Goal: Task Accomplishment & Management: Use online tool/utility

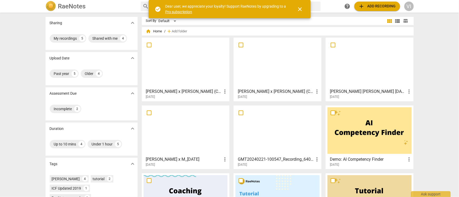
click at [432, 32] on div "Sharing expand_more My recordings 5 Shared with me 4 Upload Date expand_more Pa…" at bounding box center [229, 105] width 459 height 184
click at [410, 8] on div "VI" at bounding box center [409, 6] width 9 height 9
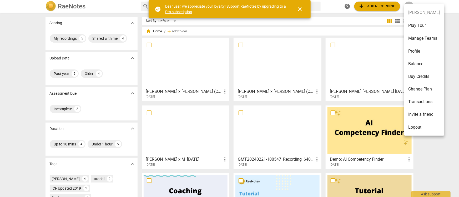
click at [425, 89] on li "Change Plan" at bounding box center [425, 89] width 40 height 13
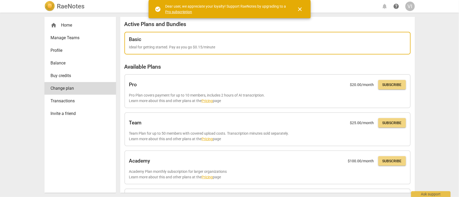
click at [193, 44] on div "Basic Ideal for getting started. Pay as you go $0.15/minute" at bounding box center [267, 43] width 277 height 13
click at [165, 41] on div "Basic" at bounding box center [267, 40] width 277 height 6
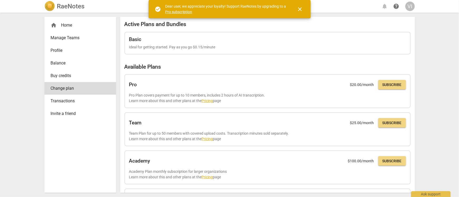
click at [298, 7] on span "close" at bounding box center [300, 9] width 6 height 6
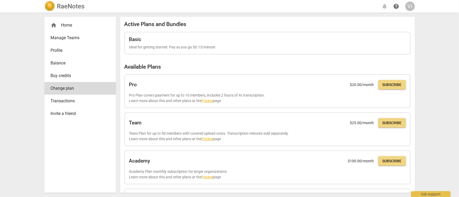
click at [79, 24] on div "home Home" at bounding box center [78, 25] width 55 height 6
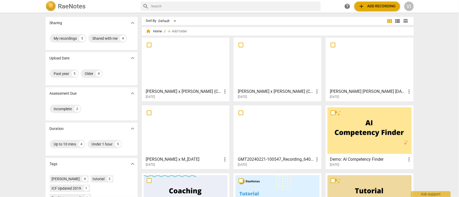
click at [380, 8] on span "add Add recording" at bounding box center [377, 6] width 37 height 6
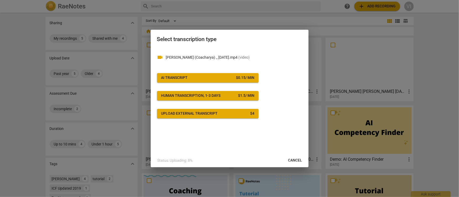
click at [189, 78] on span "AI Transcript $ 0.15 / min" at bounding box center [207, 77] width 93 height 5
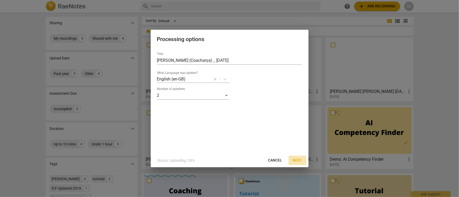
click at [299, 161] on span "Next" at bounding box center [297, 160] width 9 height 5
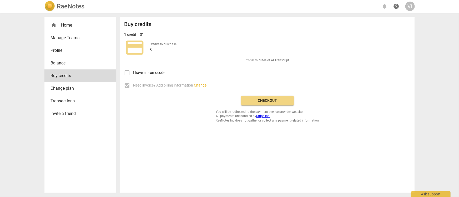
click at [267, 100] on span "Checkout" at bounding box center [268, 100] width 44 height 5
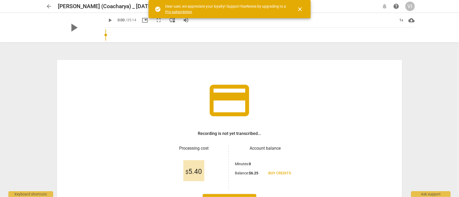
scroll to position [40, 0]
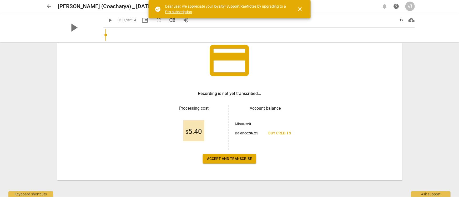
click at [226, 159] on span "Accept and transcribe" at bounding box center [229, 158] width 45 height 5
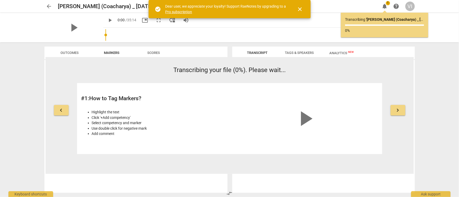
click at [301, 8] on span "close" at bounding box center [300, 9] width 6 height 6
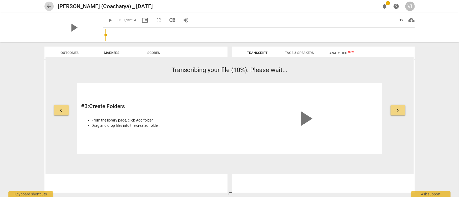
click at [49, 5] on span "arrow_back" at bounding box center [49, 6] width 6 height 6
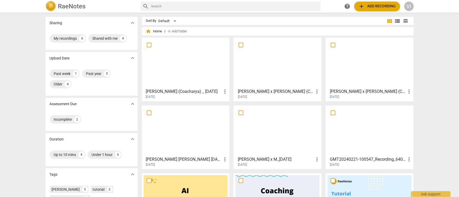
click at [173, 68] on div at bounding box center [186, 62] width 84 height 47
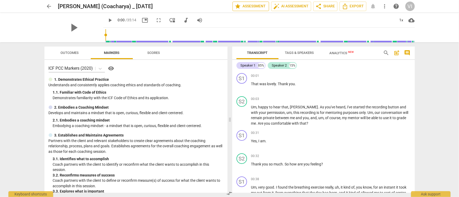
click at [261, 4] on span "star Assessment" at bounding box center [251, 6] width 32 height 6
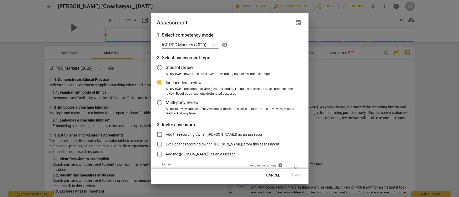
radio input "false"
click at [157, 67] on input "Student review" at bounding box center [159, 67] width 13 height 13
radio input "false"
click at [162, 82] on input "Independent review" at bounding box center [159, 82] width 13 height 13
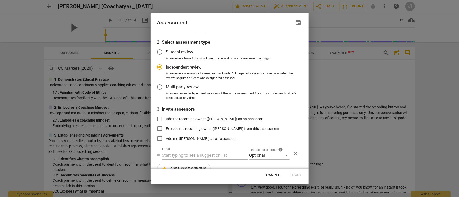
scroll to position [26, 0]
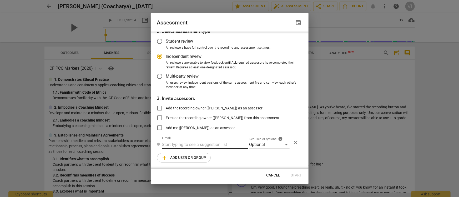
click at [208, 145] on input "text" at bounding box center [205, 145] width 86 height 8
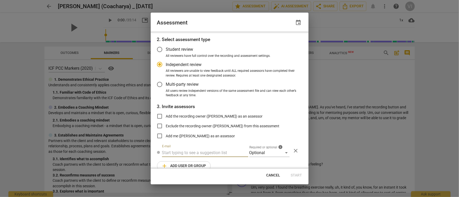
scroll to position [0, 0]
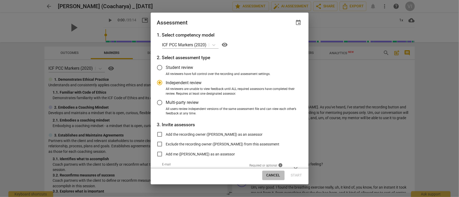
click at [281, 176] on button "Cancel" at bounding box center [273, 175] width 22 height 9
radio input "false"
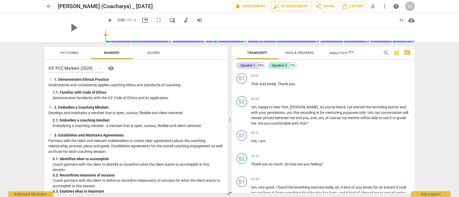
click at [292, 5] on span "auto_fix_high AI Assessment" at bounding box center [291, 6] width 35 height 6
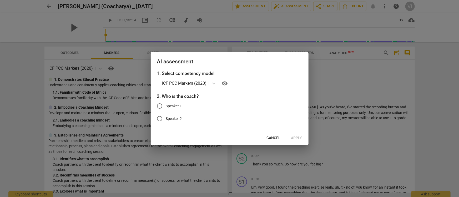
click at [269, 140] on span "Cancel" at bounding box center [274, 138] width 14 height 5
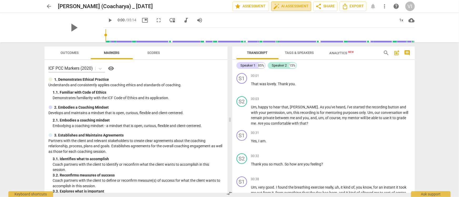
click at [287, 8] on span "auto_fix_high AI Assessment" at bounding box center [291, 6] width 35 height 6
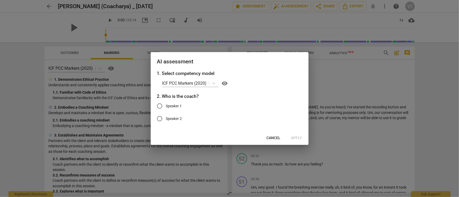
click at [175, 117] on span "Speaker 2" at bounding box center [174, 119] width 16 height 6
click at [166, 117] on input "Speaker 2" at bounding box center [159, 118] width 13 height 13
radio input "true"
drag, startPoint x: 297, startPoint y: 137, endPoint x: 294, endPoint y: 135, distance: 4.1
click at [297, 137] on span "Apply" at bounding box center [296, 138] width 11 height 5
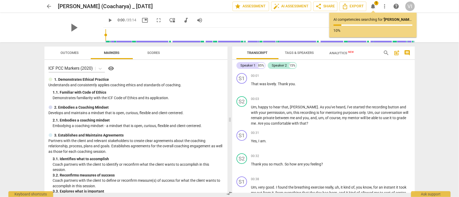
click at [339, 54] on span "Analytics New" at bounding box center [342, 53] width 24 height 4
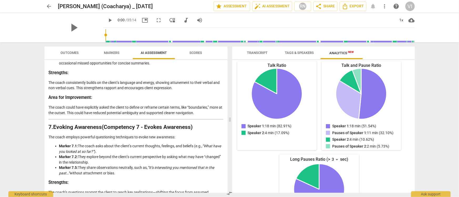
scroll to position [678, 0]
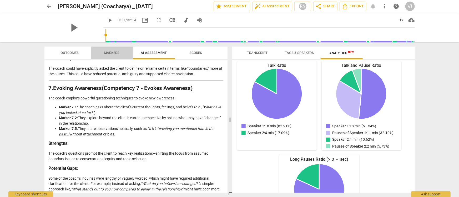
click at [113, 56] on span "Markers" at bounding box center [112, 52] width 28 height 7
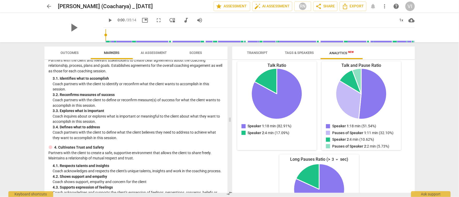
scroll to position [201, 0]
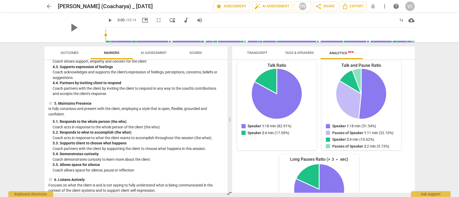
click at [161, 51] on span "AI Assessment" at bounding box center [154, 53] width 26 height 4
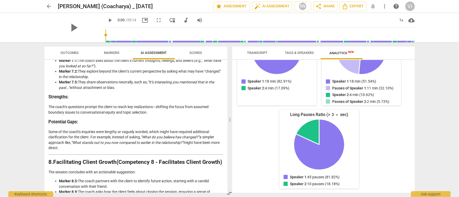
scroll to position [0, 0]
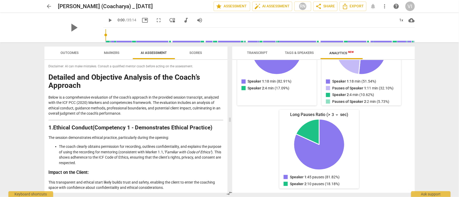
click at [118, 57] on button "Markers" at bounding box center [112, 53] width 42 height 13
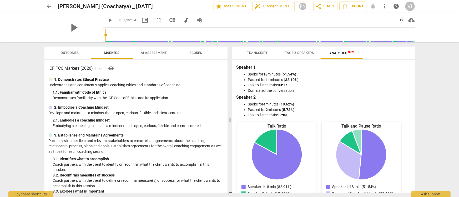
click at [355, 7] on span "Export" at bounding box center [353, 6] width 22 height 6
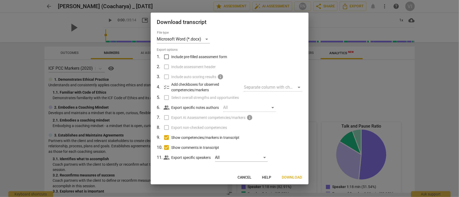
click at [296, 178] on span "Download" at bounding box center [292, 177] width 20 height 5
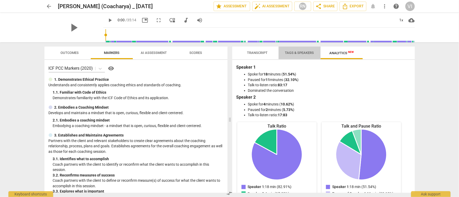
click at [308, 56] on span "Tags & Speakers" at bounding box center [300, 52] width 42 height 7
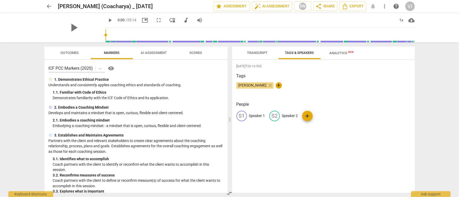
click at [261, 54] on span "Transcript" at bounding box center [257, 53] width 21 height 4
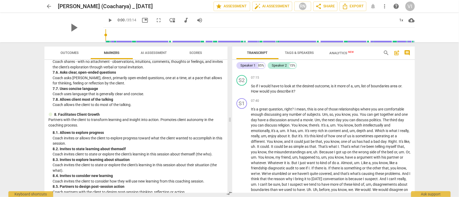
scroll to position [528, 0]
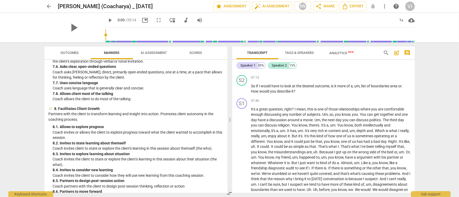
click at [58, 54] on span "Outcomes" at bounding box center [69, 52] width 31 height 7
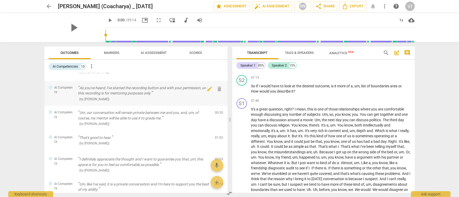
scroll to position [0, 0]
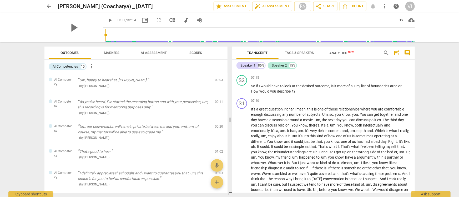
click at [196, 53] on span "Scores" at bounding box center [196, 53] width 13 height 4
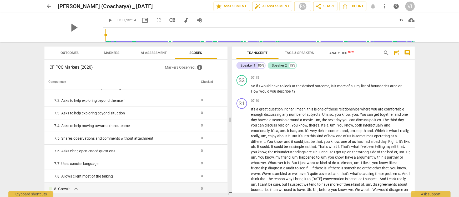
scroll to position [490, 0]
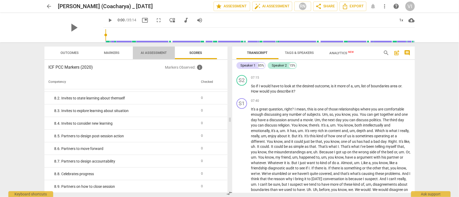
click at [154, 51] on span "AI Assessment" at bounding box center [154, 53] width 26 height 4
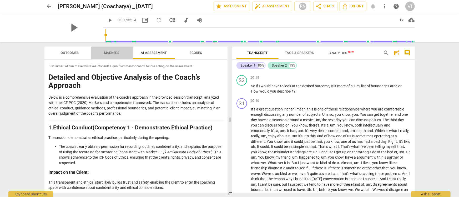
click at [116, 54] on span "Markers" at bounding box center [112, 53] width 16 height 4
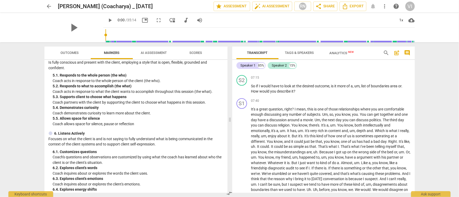
scroll to position [257, 0]
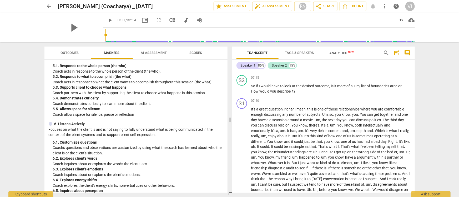
click at [147, 58] on button "AI Assessment" at bounding box center [154, 53] width 42 height 13
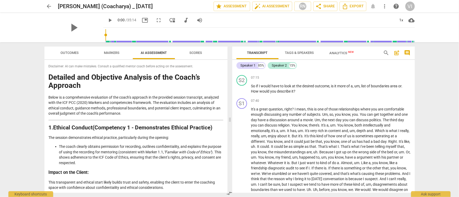
click at [47, 7] on span "arrow_back" at bounding box center [49, 6] width 6 height 6
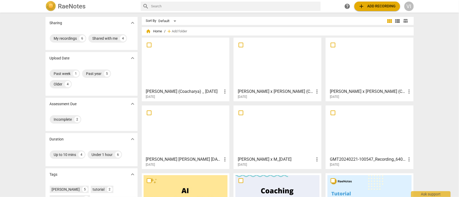
click at [286, 69] on div at bounding box center [278, 62] width 84 height 47
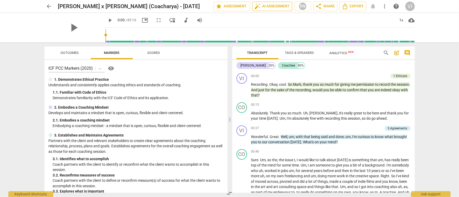
click at [271, 9] on span "auto_fix_high AI Assessment" at bounding box center [272, 6] width 35 height 6
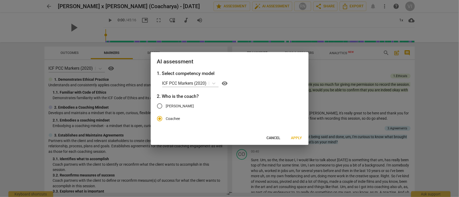
click at [180, 104] on span "[PERSON_NAME]" at bounding box center [180, 106] width 28 height 6
click at [166, 104] on input "[PERSON_NAME]" at bounding box center [159, 106] width 13 height 13
radio input "true"
radio input "false"
click at [296, 139] on span "Apply" at bounding box center [296, 138] width 11 height 5
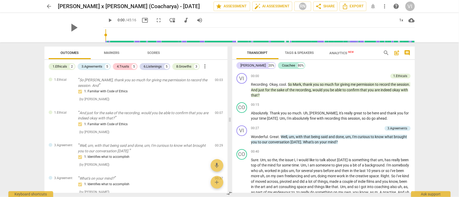
click at [123, 53] on span "Markers" at bounding box center [112, 52] width 28 height 7
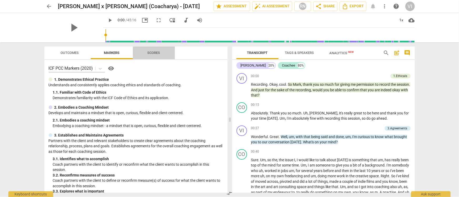
click at [158, 57] on button "Scores" at bounding box center [154, 53] width 42 height 13
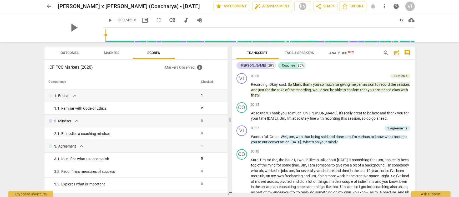
click at [82, 53] on span "Outcomes" at bounding box center [69, 52] width 31 height 7
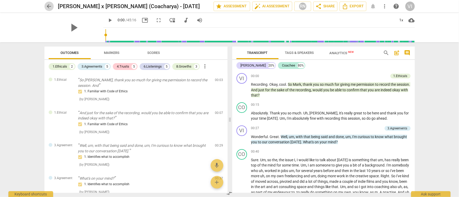
click at [49, 7] on span "arrow_back" at bounding box center [49, 6] width 6 height 6
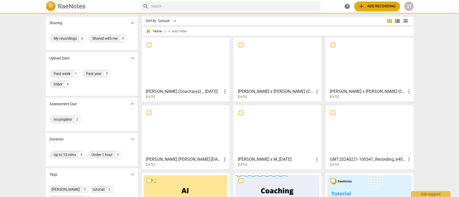
click at [175, 65] on div at bounding box center [186, 62] width 84 height 47
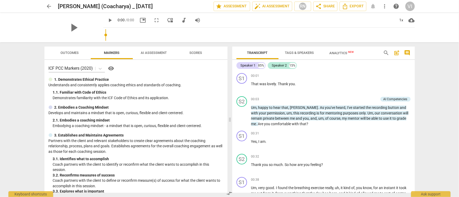
click at [66, 59] on button "Outcomes" at bounding box center [70, 53] width 42 height 13
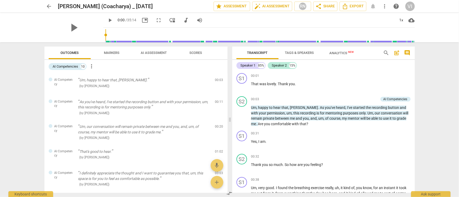
click at [93, 66] on span "more_vert" at bounding box center [92, 66] width 6 height 6
click at [68, 72] on div at bounding box center [229, 98] width 459 height 197
click at [85, 67] on div "10" at bounding box center [83, 66] width 5 height 5
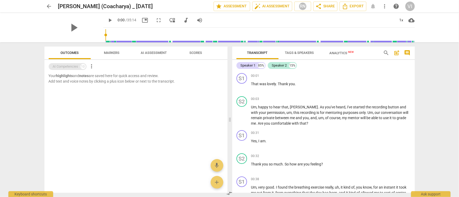
click at [85, 67] on div "10" at bounding box center [83, 66] width 5 height 5
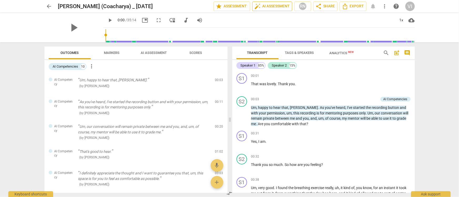
click at [266, 9] on span "auto_fix_high AI Assessment" at bounding box center [272, 6] width 35 height 6
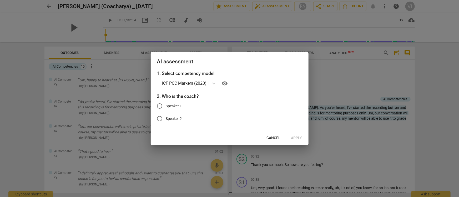
click at [170, 118] on span "Speaker 2" at bounding box center [174, 119] width 16 height 6
click at [166, 118] on input "Speaker 2" at bounding box center [159, 118] width 13 height 13
radio input "true"
click at [299, 137] on span "Apply" at bounding box center [296, 138] width 11 height 5
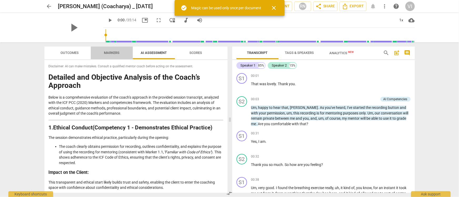
click at [118, 54] on span "Markers" at bounding box center [112, 53] width 16 height 4
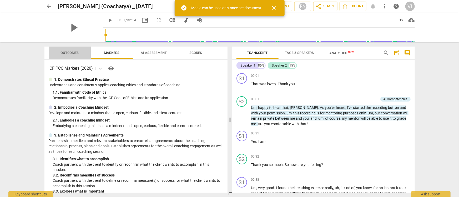
click at [78, 55] on span "Outcomes" at bounding box center [69, 52] width 31 height 7
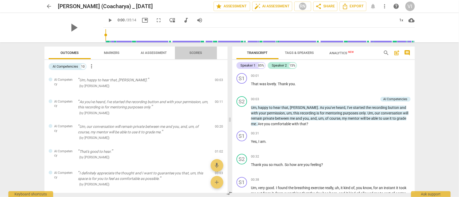
click at [197, 53] on span "Scores" at bounding box center [196, 53] width 13 height 4
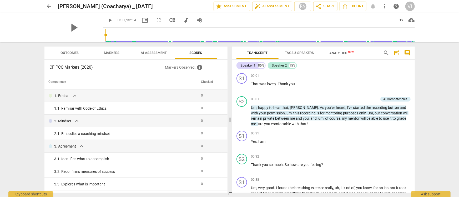
click at [150, 52] on span "AI Assessment" at bounding box center [154, 53] width 26 height 4
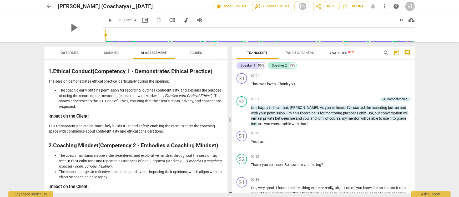
scroll to position [80, 0]
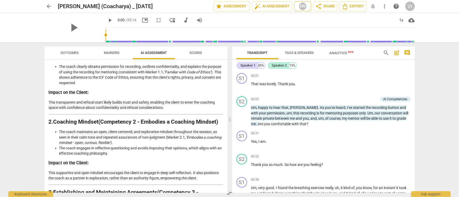
click at [304, 7] on div "RN" at bounding box center [303, 6] width 8 height 8
